Goal: Information Seeking & Learning: Check status

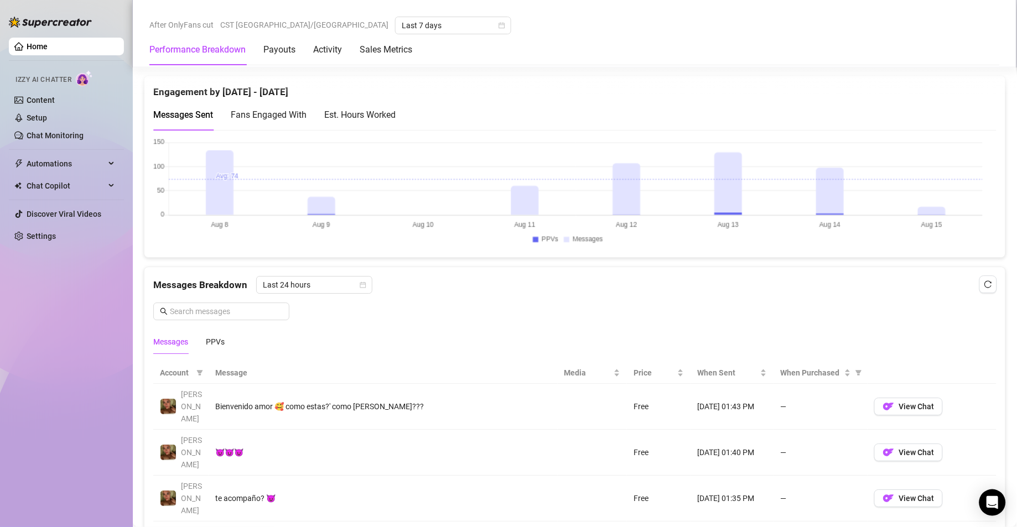
scroll to position [720, 0]
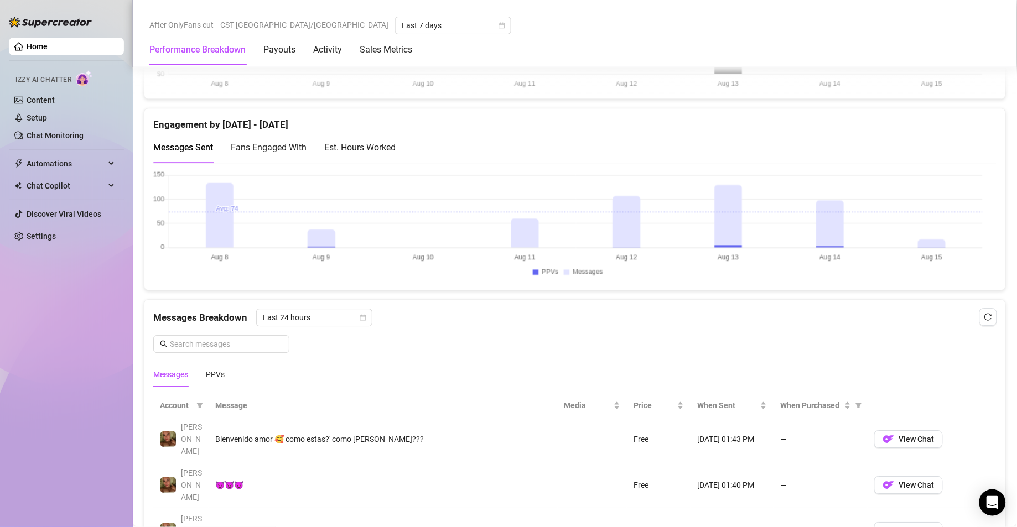
click at [370, 152] on div "Est. Hours Worked" at bounding box center [359, 148] width 71 height 14
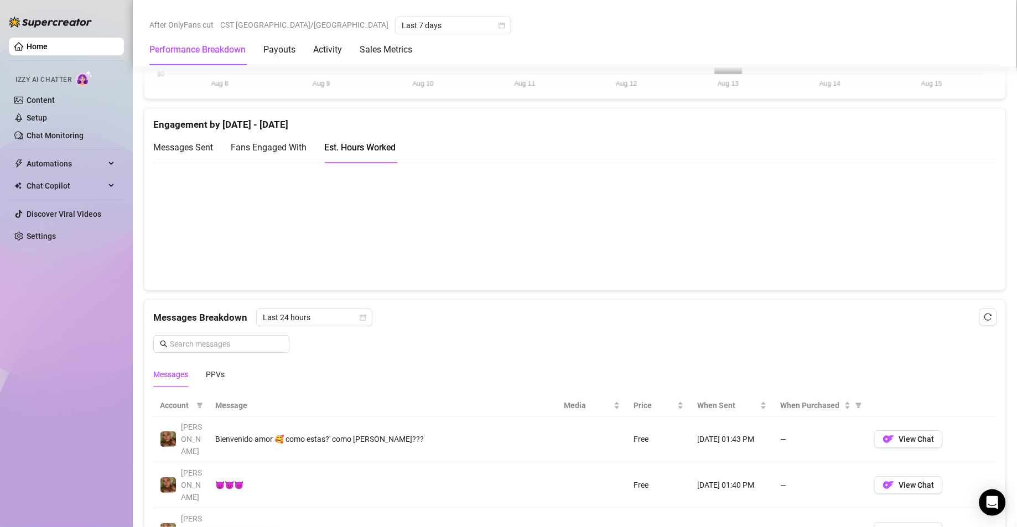
click at [829, 222] on canvas at bounding box center [568, 226] width 830 height 110
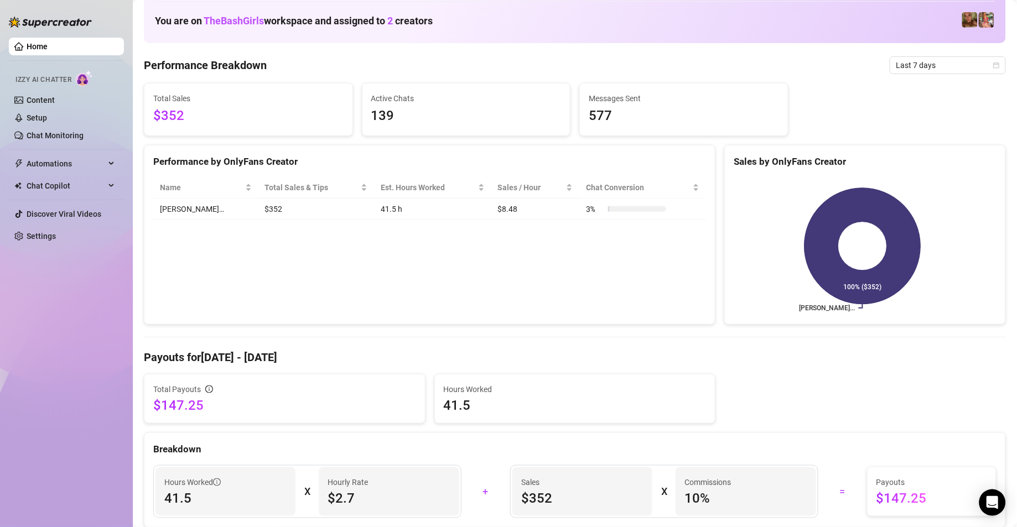
scroll to position [0, 0]
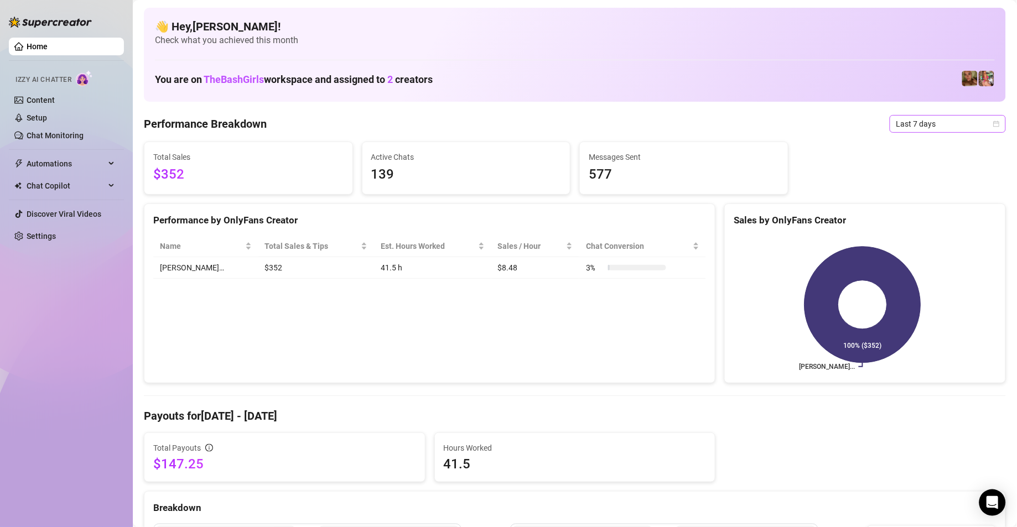
click at [994, 123] on icon "calendar" at bounding box center [997, 124] width 6 height 6
click at [897, 184] on div "Last 30 days" at bounding box center [935, 181] width 99 height 12
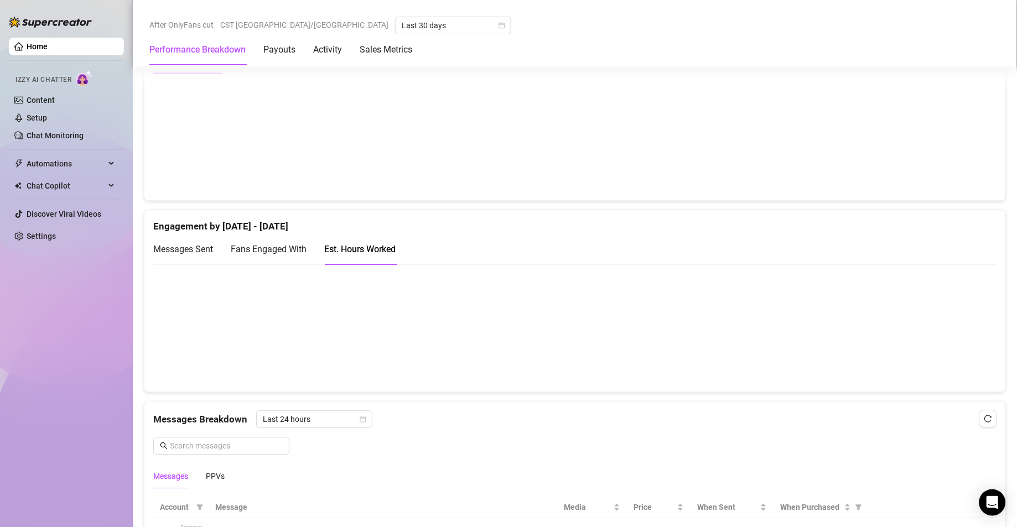
scroll to position [660, 0]
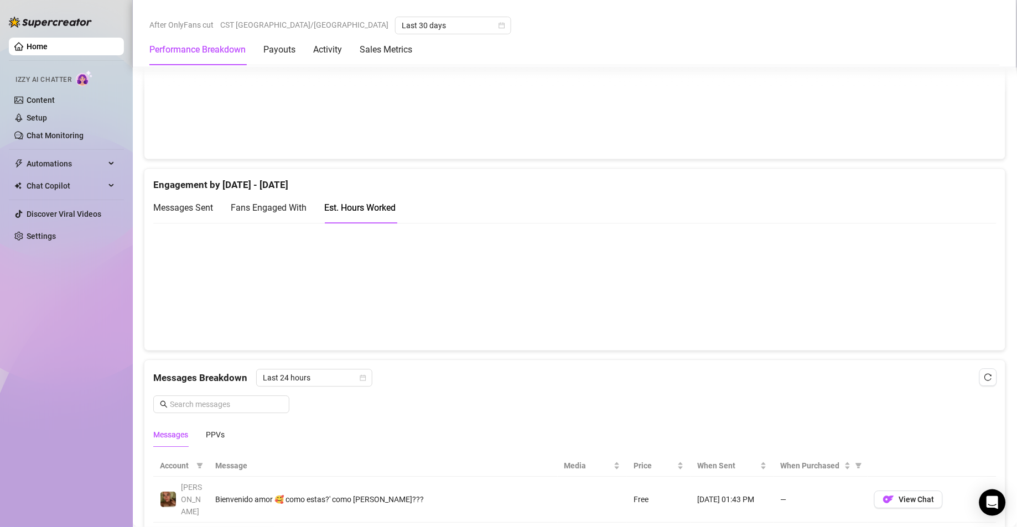
click at [948, 292] on canvas at bounding box center [568, 286] width 830 height 110
click at [915, 305] on canvas at bounding box center [568, 286] width 830 height 110
click at [892, 305] on canvas at bounding box center [568, 286] width 830 height 110
click at [865, 310] on canvas at bounding box center [568, 286] width 830 height 110
click at [837, 327] on canvas at bounding box center [568, 286] width 830 height 110
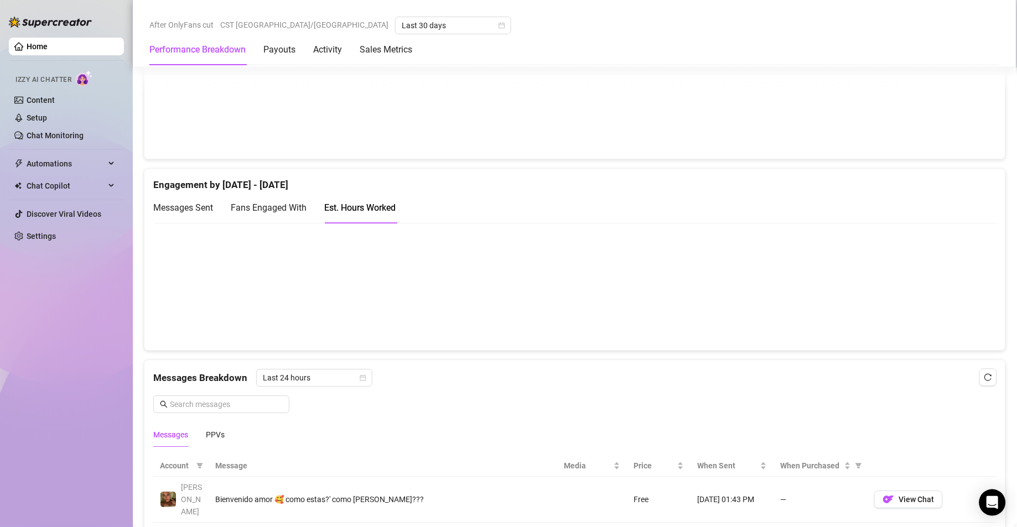
click at [783, 284] on canvas at bounding box center [568, 286] width 830 height 110
click at [763, 304] on canvas at bounding box center [568, 286] width 830 height 110
click at [734, 311] on canvas at bounding box center [568, 286] width 830 height 110
click at [708, 303] on canvas at bounding box center [568, 286] width 830 height 110
click at [681, 312] on canvas at bounding box center [568, 286] width 830 height 110
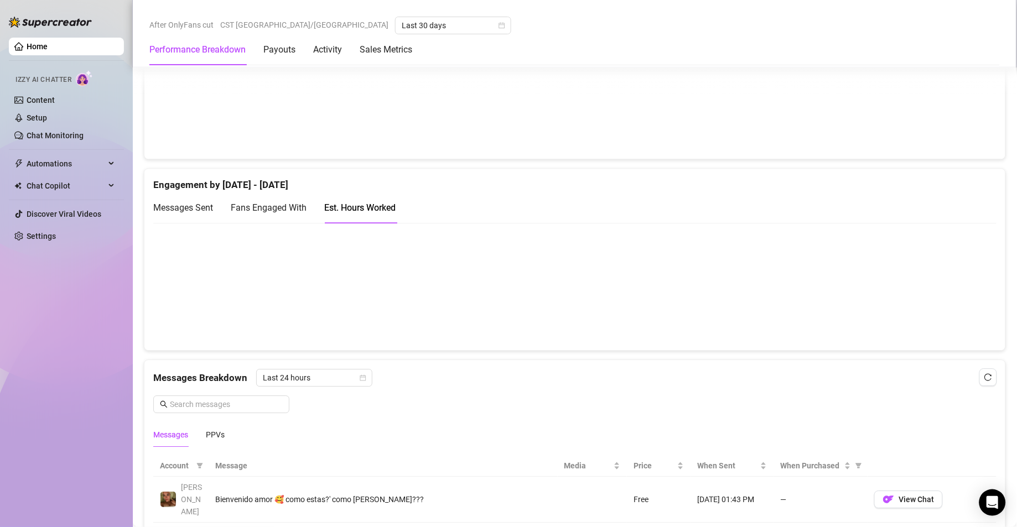
click at [656, 313] on canvas at bounding box center [568, 286] width 830 height 110
click at [604, 312] on canvas at bounding box center [568, 286] width 830 height 110
click at [568, 308] on canvas at bounding box center [568, 286] width 830 height 110
click at [564, 312] on canvas at bounding box center [568, 286] width 830 height 110
click at [573, 311] on canvas at bounding box center [568, 286] width 830 height 110
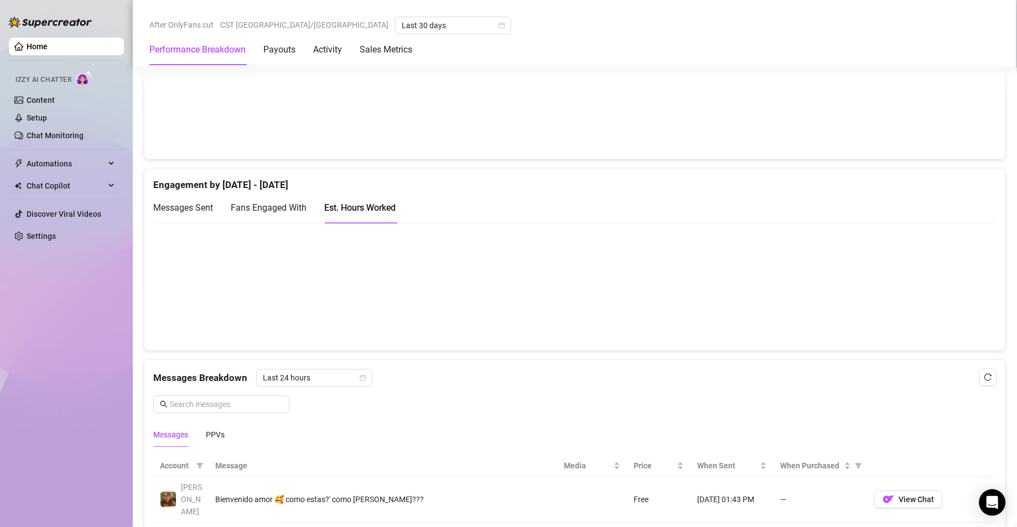
click at [548, 312] on canvas at bounding box center [568, 286] width 830 height 110
click at [515, 309] on canvas at bounding box center [568, 286] width 830 height 110
click at [498, 307] on canvas at bounding box center [568, 286] width 830 height 110
click at [470, 312] on canvas at bounding box center [568, 286] width 830 height 110
click at [442, 318] on canvas at bounding box center [568, 286] width 830 height 110
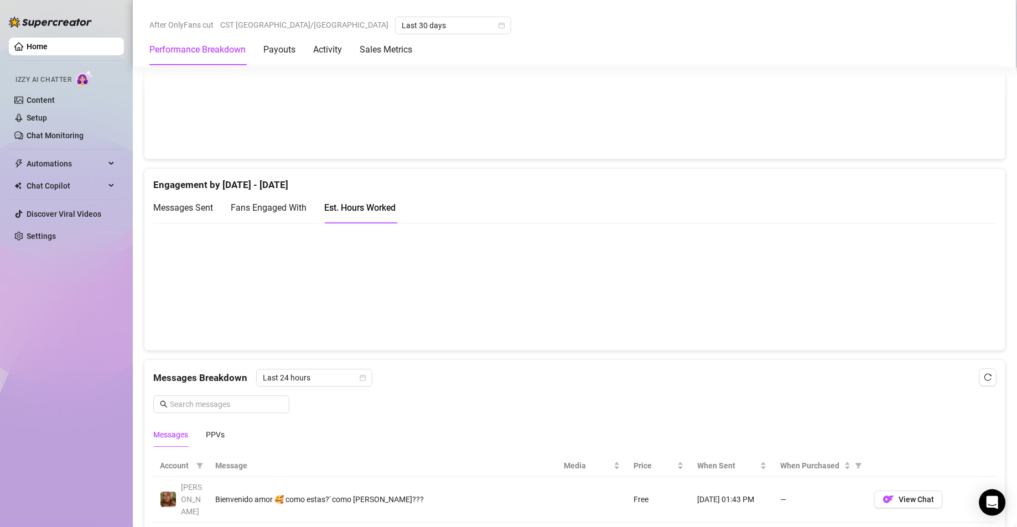
click at [417, 311] on canvas at bounding box center [568, 286] width 830 height 110
click at [388, 306] on canvas at bounding box center [568, 286] width 830 height 110
click at [360, 313] on canvas at bounding box center [568, 286] width 830 height 110
click at [334, 299] on canvas at bounding box center [568, 286] width 830 height 110
click at [303, 302] on canvas at bounding box center [568, 286] width 830 height 110
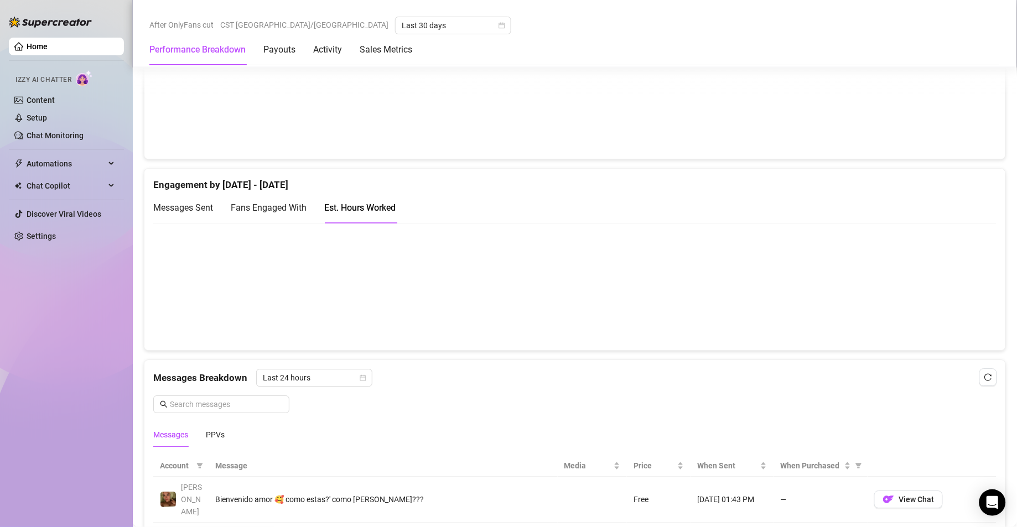
click at [275, 319] on canvas at bounding box center [568, 286] width 830 height 110
